Goal: Task Accomplishment & Management: Manage account settings

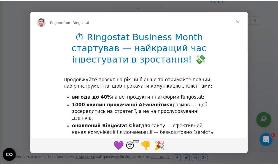
scroll to position [165, 0]
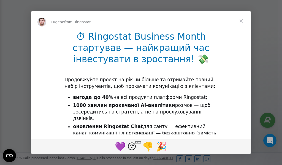
click at [242, 21] on span "Close" at bounding box center [241, 21] width 20 height 20
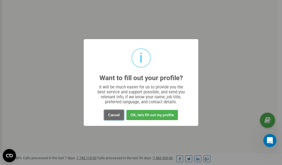
click at [115, 116] on button "Cancel" at bounding box center [114, 115] width 20 height 10
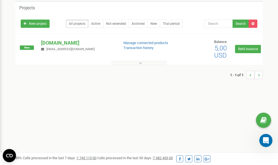
scroll to position [0, 0]
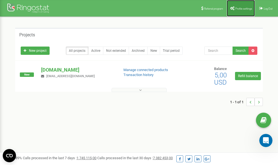
click at [242, 7] on span "Profile settings" at bounding box center [243, 8] width 17 height 3
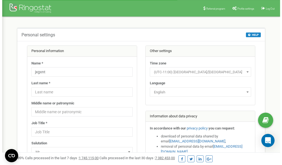
scroll to position [28, 0]
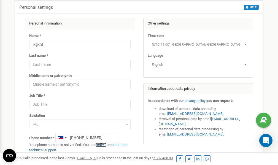
click at [103, 145] on link "verify it" at bounding box center [100, 145] width 11 height 4
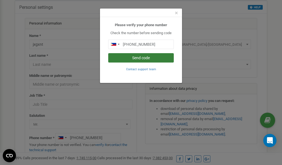
click at [130, 56] on button "Send code" at bounding box center [141, 57] width 66 height 9
